Goal: Contribute content: Contribute content

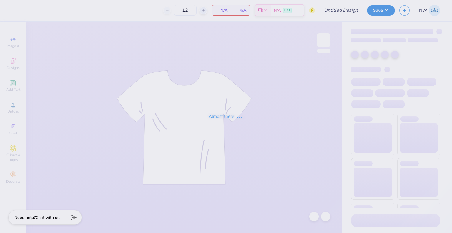
type input "DDD Xmas"
type input "60"
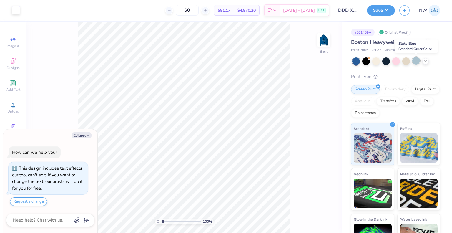
click at [415, 60] on div at bounding box center [416, 61] width 8 height 8
click at [321, 43] on img at bounding box center [324, 40] width 24 height 24
click at [424, 60] on icon at bounding box center [425, 60] width 5 height 5
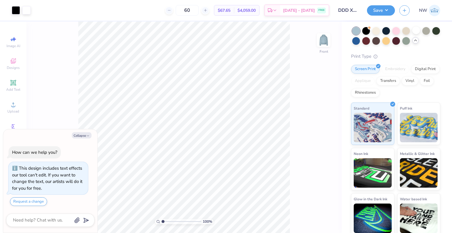
scroll to position [32, 0]
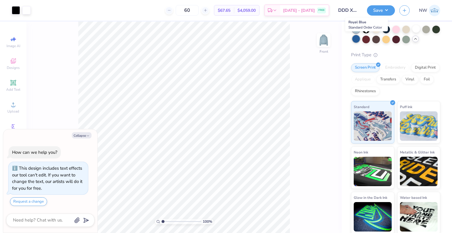
click at [360, 39] on div at bounding box center [356, 39] width 8 height 8
click at [416, 27] on div at bounding box center [416, 29] width 8 height 8
click at [15, 12] on div at bounding box center [16, 10] width 8 height 8
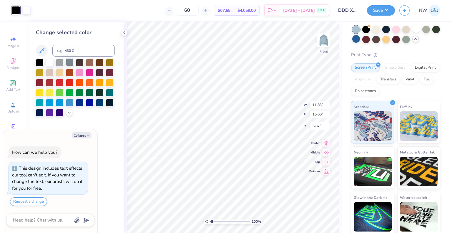
click at [72, 62] on div at bounding box center [70, 62] width 8 height 8
click at [314, 216] on icon at bounding box center [314, 216] width 6 height 6
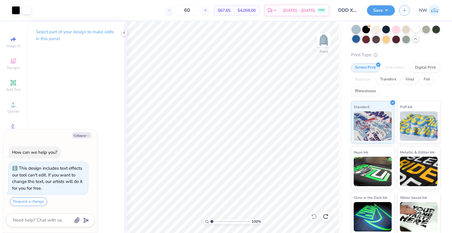
click at [360, 39] on div at bounding box center [356, 39] width 8 height 8
click at [417, 30] on div at bounding box center [416, 29] width 8 height 8
click at [15, 10] on div at bounding box center [16, 10] width 8 height 8
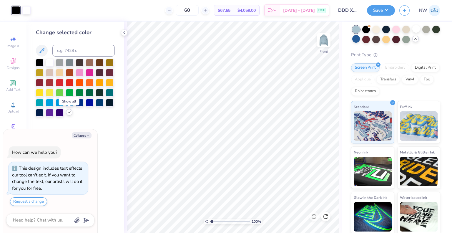
click at [69, 113] on icon at bounding box center [69, 112] width 5 height 5
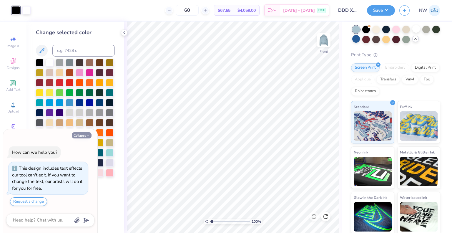
click at [80, 135] on button "Collapse" at bounding box center [82, 135] width 20 height 6
type textarea "x"
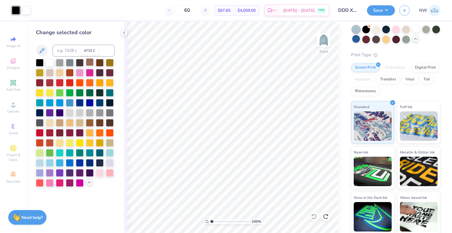
click at [89, 63] on div at bounding box center [90, 62] width 8 height 8
click at [100, 63] on div at bounding box center [100, 62] width 8 height 8
click at [80, 96] on div at bounding box center [80, 92] width 8 height 8
click at [80, 101] on div at bounding box center [80, 102] width 8 height 8
click at [70, 63] on div at bounding box center [70, 62] width 8 height 8
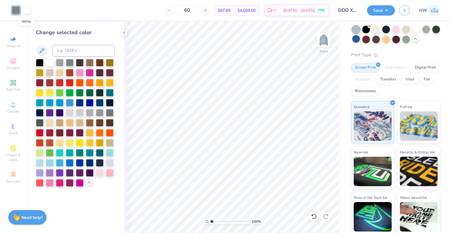
click at [30, 12] on div at bounding box center [26, 10] width 8 height 8
click at [80, 104] on div at bounding box center [80, 102] width 8 height 8
click at [18, 10] on div at bounding box center [16, 10] width 8 height 8
click at [50, 62] on div at bounding box center [50, 62] width 8 height 8
click at [316, 215] on icon at bounding box center [314, 216] width 6 height 6
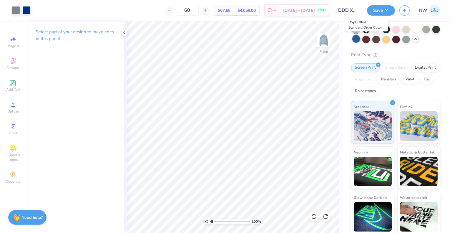
click at [360, 38] on div at bounding box center [356, 39] width 8 height 8
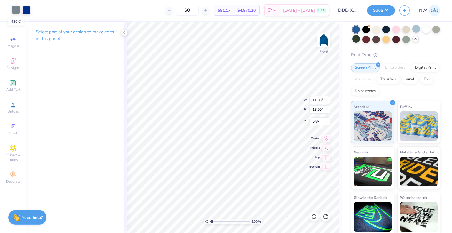
click at [15, 9] on div at bounding box center [16, 10] width 8 height 8
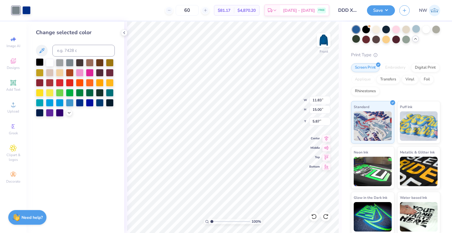
click at [39, 62] on div at bounding box center [40, 62] width 8 height 8
click at [28, 7] on div at bounding box center [26, 10] width 8 height 8
click at [50, 61] on div at bounding box center [50, 62] width 8 height 8
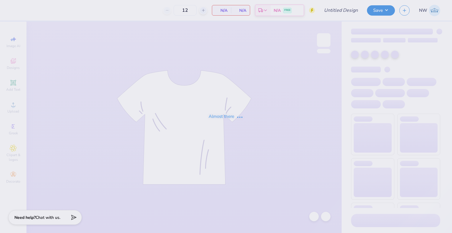
type input "TriDelt B2School"
type input "50"
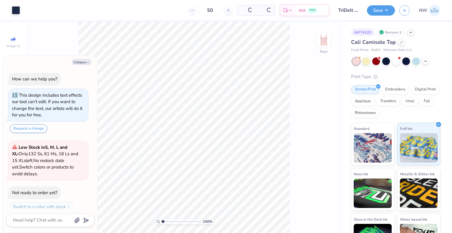
scroll to position [16, 0]
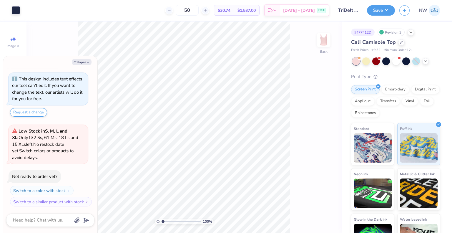
drag, startPoint x: 369, startPoint y: 136, endPoint x: 349, endPoint y: 130, distance: 20.6
click at [349, 130] on div "# 477412D Revision 3 Cali Camisole Top Fresh Prints # fp52 Minimum Order: 12 + …" at bounding box center [397, 138] width 110 height 234
click at [367, 136] on img at bounding box center [373, 146] width 38 height 29
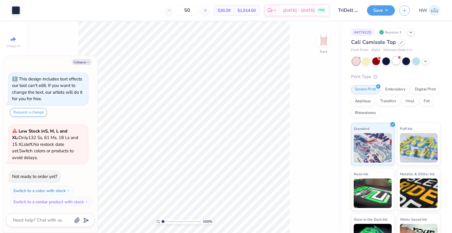
click at [396, 61] on div at bounding box center [396, 61] width 8 height 8
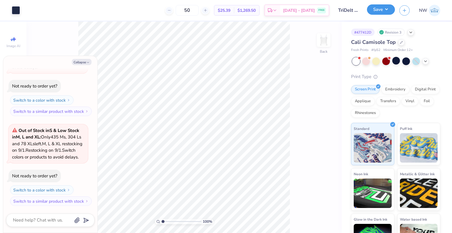
click at [381, 10] on button "Save" at bounding box center [381, 9] width 28 height 10
type textarea "x"
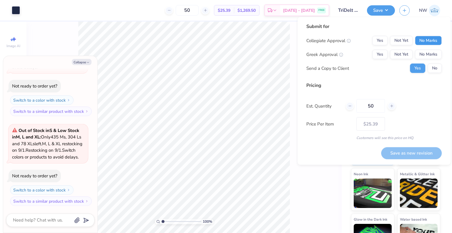
click at [429, 41] on button "No Marks" at bounding box center [428, 40] width 27 height 9
click at [377, 54] on button "Yes" at bounding box center [379, 54] width 15 height 9
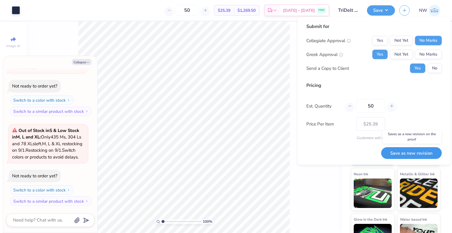
click at [409, 151] on button "Save as new revision" at bounding box center [411, 153] width 61 height 12
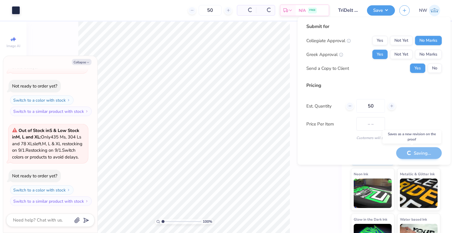
type input "$25.39"
type textarea "x"
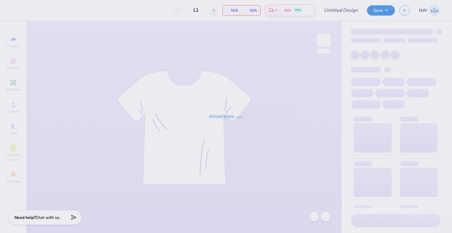
type input "TriDelt B2School"
type input "50"
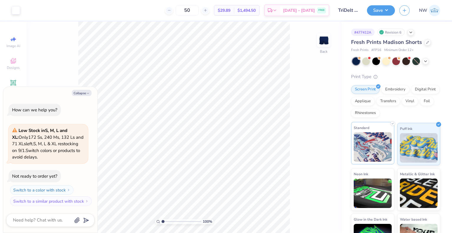
click at [363, 139] on img at bounding box center [373, 146] width 38 height 29
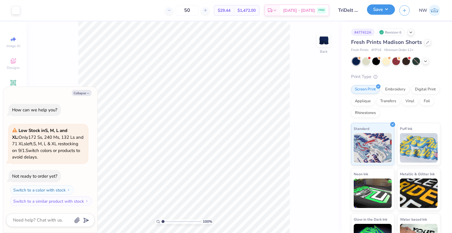
click at [381, 6] on button "Save" at bounding box center [381, 9] width 28 height 10
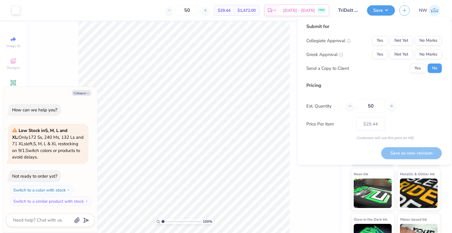
click at [424, 34] on div "Submit for Collegiate Approval Yes Not Yet No Marks Greek Approval Yes Not Yet …" at bounding box center [373, 50] width 135 height 54
click at [429, 38] on button "No Marks" at bounding box center [428, 40] width 27 height 9
click at [378, 52] on button "Yes" at bounding box center [379, 54] width 15 height 9
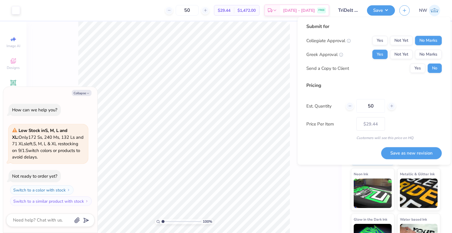
click at [415, 60] on div "Collegiate Approval Yes Not Yet No Marks Greek Approval Yes Not Yet No Marks Se…" at bounding box center [373, 54] width 135 height 37
click at [417, 67] on button "Yes" at bounding box center [417, 68] width 15 height 9
type textarea "x"
click at [407, 153] on button "Save as new revision" at bounding box center [411, 153] width 61 height 12
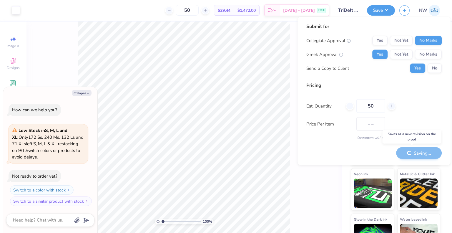
type input "$29.44"
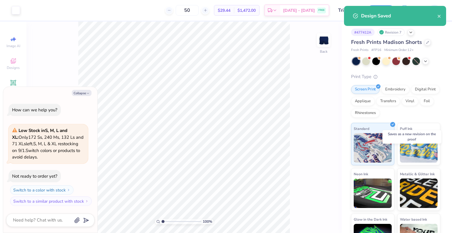
type textarea "x"
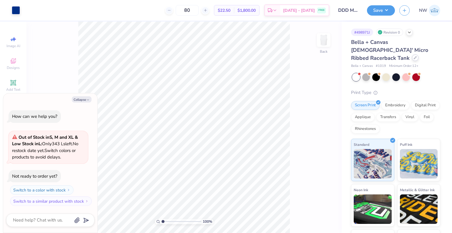
click at [414, 56] on icon at bounding box center [415, 57] width 3 height 3
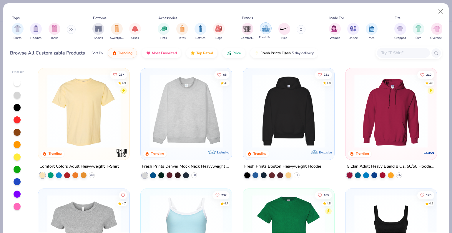
click at [266, 28] on img "filter for Fresh Prints" at bounding box center [265, 28] width 9 height 9
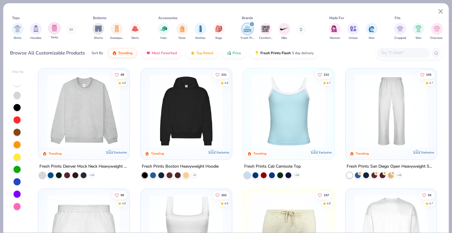
click at [53, 26] on img "filter for Tanks" at bounding box center [54, 28] width 6 height 7
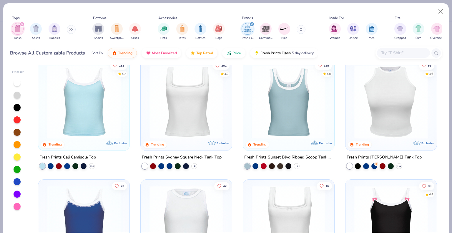
scroll to position [8, 0]
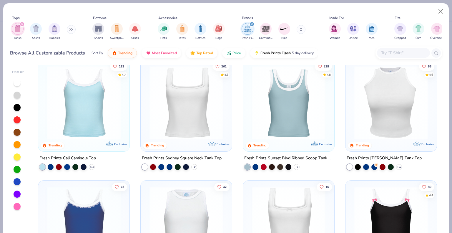
click at [283, 103] on img at bounding box center [288, 103] width 79 height 74
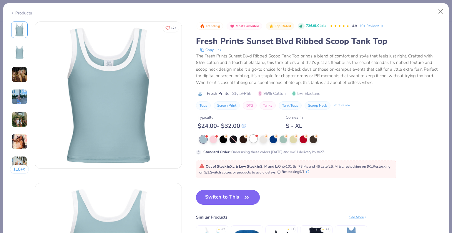
click at [252, 137] on div at bounding box center [253, 139] width 8 height 8
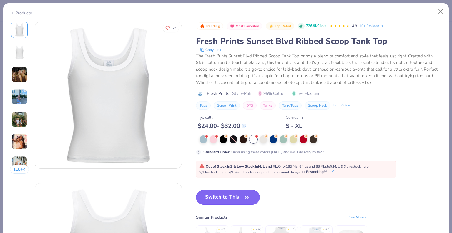
click at [224, 197] on button "Switch to This" at bounding box center [228, 197] width 64 height 15
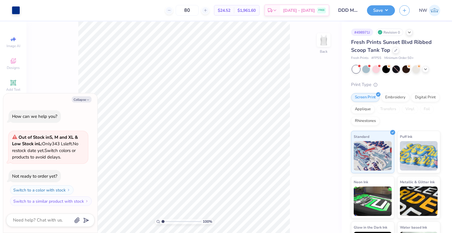
type textarea "x"
click at [315, 126] on input "0.25" at bounding box center [319, 126] width 21 height 8
type input "1"
type textarea "x"
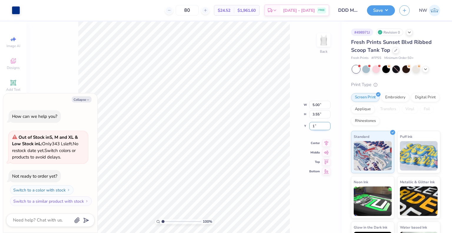
type input "1.00"
click at [382, 10] on button "Save" at bounding box center [381, 9] width 28 height 10
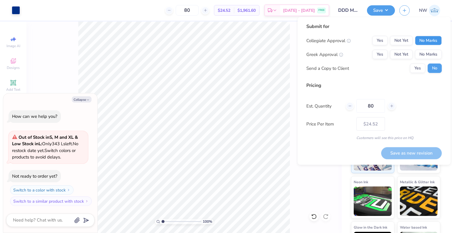
click at [428, 40] on button "No Marks" at bounding box center [428, 40] width 27 height 9
click at [384, 53] on button "Yes" at bounding box center [379, 54] width 15 height 9
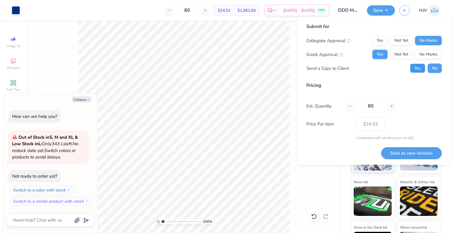
click at [414, 67] on button "Yes" at bounding box center [417, 68] width 15 height 9
type textarea "x"
drag, startPoint x: 374, startPoint y: 104, endPoint x: 355, endPoint y: 106, distance: 19.5
click at [355, 106] on div "80" at bounding box center [371, 106] width 50 height 14
type input "36"
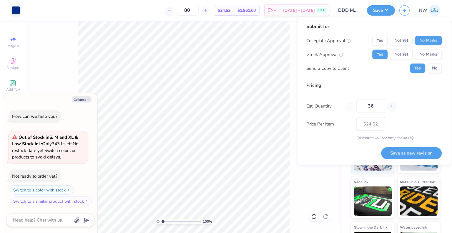
type input "36"
type input "50"
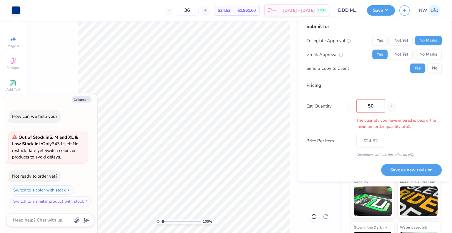
click at [341, 125] on div "Pricing Est. Quantity 50 The quantity you have entered is below the minimum ord…" at bounding box center [373, 119] width 135 height 75
type input "50"
type input "$25.19"
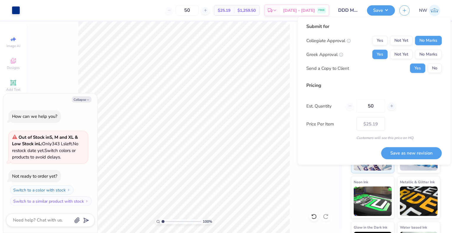
click at [309, 148] on div "Submit for Collegiate Approval Yes Not Yet No Marks Greek Approval Yes Not Yet …" at bounding box center [373, 91] width 135 height 136
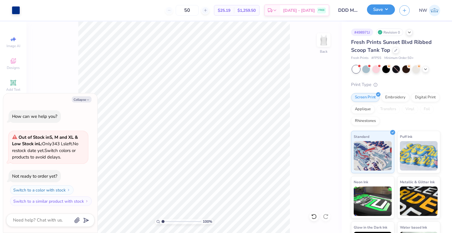
click at [385, 8] on button "Save" at bounding box center [381, 9] width 28 height 10
type textarea "x"
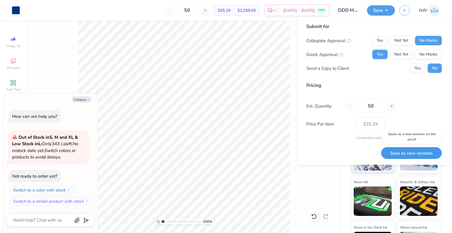
click at [411, 153] on button "Save as new revision" at bounding box center [411, 153] width 61 height 12
type input "$25.19"
type textarea "x"
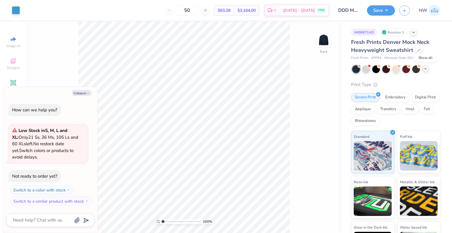
click at [426, 69] on icon at bounding box center [425, 68] width 5 height 5
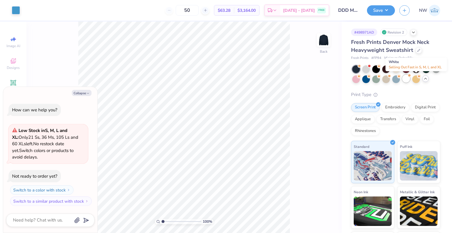
click at [410, 79] on div at bounding box center [406, 79] width 8 height 8
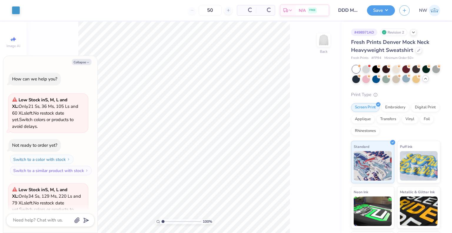
scroll to position [59, 0]
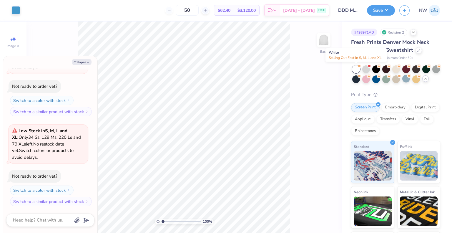
click at [354, 66] on div at bounding box center [356, 69] width 8 height 8
click at [83, 62] on button "Collapse" at bounding box center [82, 62] width 20 height 6
type textarea "x"
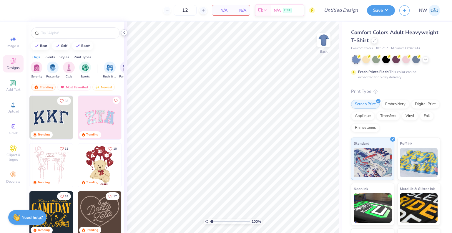
click at [124, 34] on icon at bounding box center [124, 32] width 5 height 5
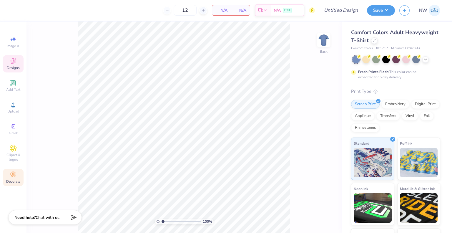
click at [13, 176] on icon at bounding box center [13, 174] width 7 height 7
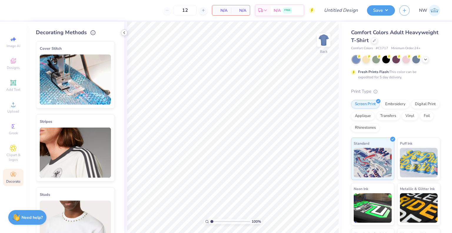
click at [124, 30] on icon at bounding box center [124, 32] width 5 height 5
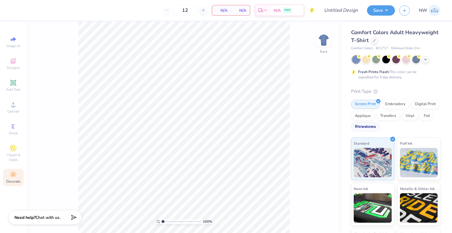
click at [379, 129] on div "Rhinestones" at bounding box center [365, 126] width 29 height 9
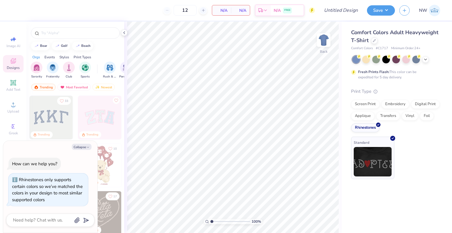
click at [372, 160] on img at bounding box center [373, 161] width 38 height 29
click at [384, 116] on div "Transfers" at bounding box center [388, 115] width 24 height 9
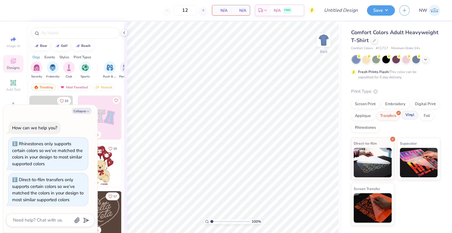
click at [410, 114] on div "Vinyl" at bounding box center [410, 115] width 16 height 9
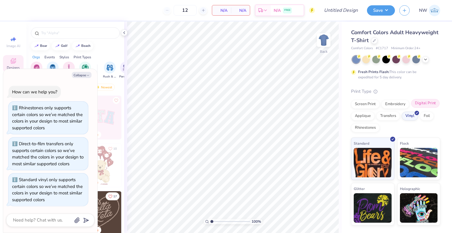
click at [424, 101] on div "Digital Print" at bounding box center [425, 103] width 29 height 9
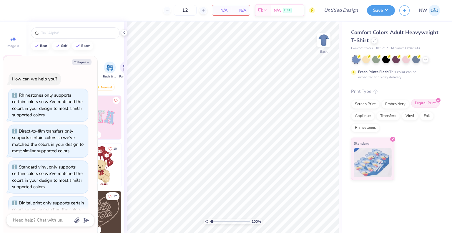
scroll to position [23, 0]
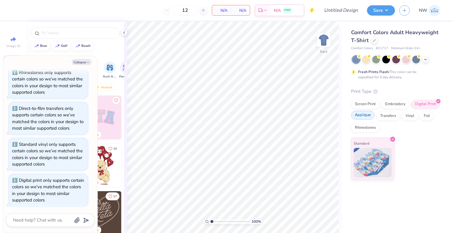
click at [358, 117] on div "Applique" at bounding box center [363, 115] width 24 height 9
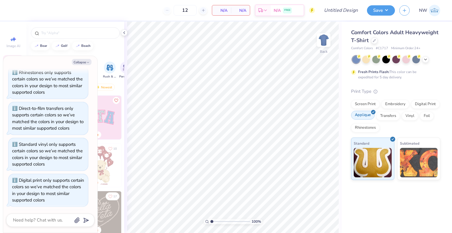
scroll to position [59, 0]
click at [422, 120] on div "Screen Print Embroidery Digital Print Applique Transfers Vinyl Foil Rhinestones" at bounding box center [395, 116] width 89 height 32
click at [425, 115] on div "Foil" at bounding box center [427, 115] width 14 height 9
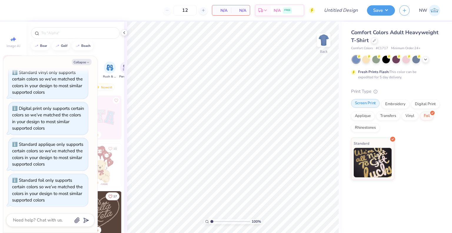
click at [365, 104] on div "Screen Print" at bounding box center [365, 103] width 29 height 9
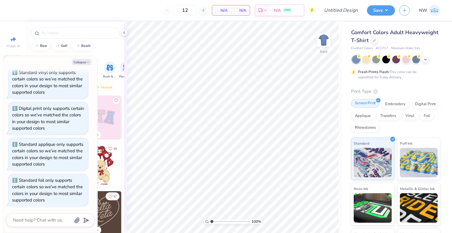
scroll to position [131, 0]
type textarea "x"
